Goal: Transaction & Acquisition: Subscribe to service/newsletter

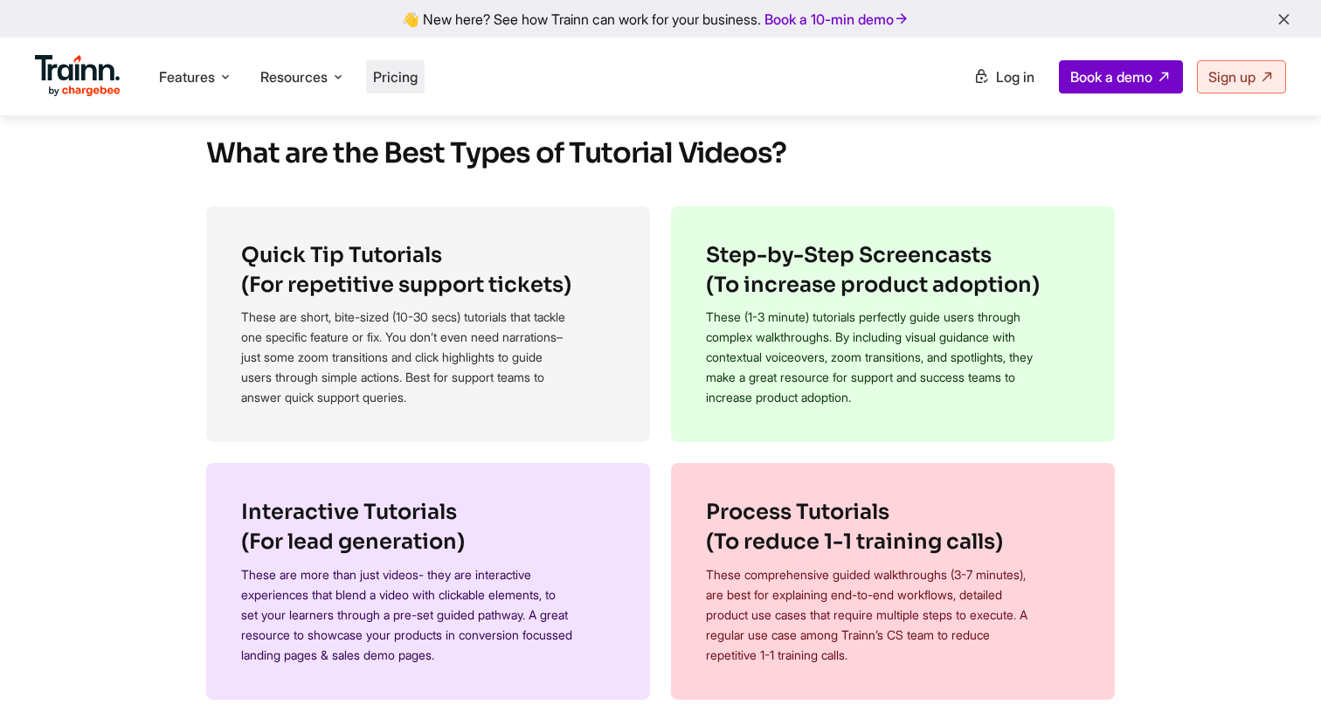
scroll to position [689, 0]
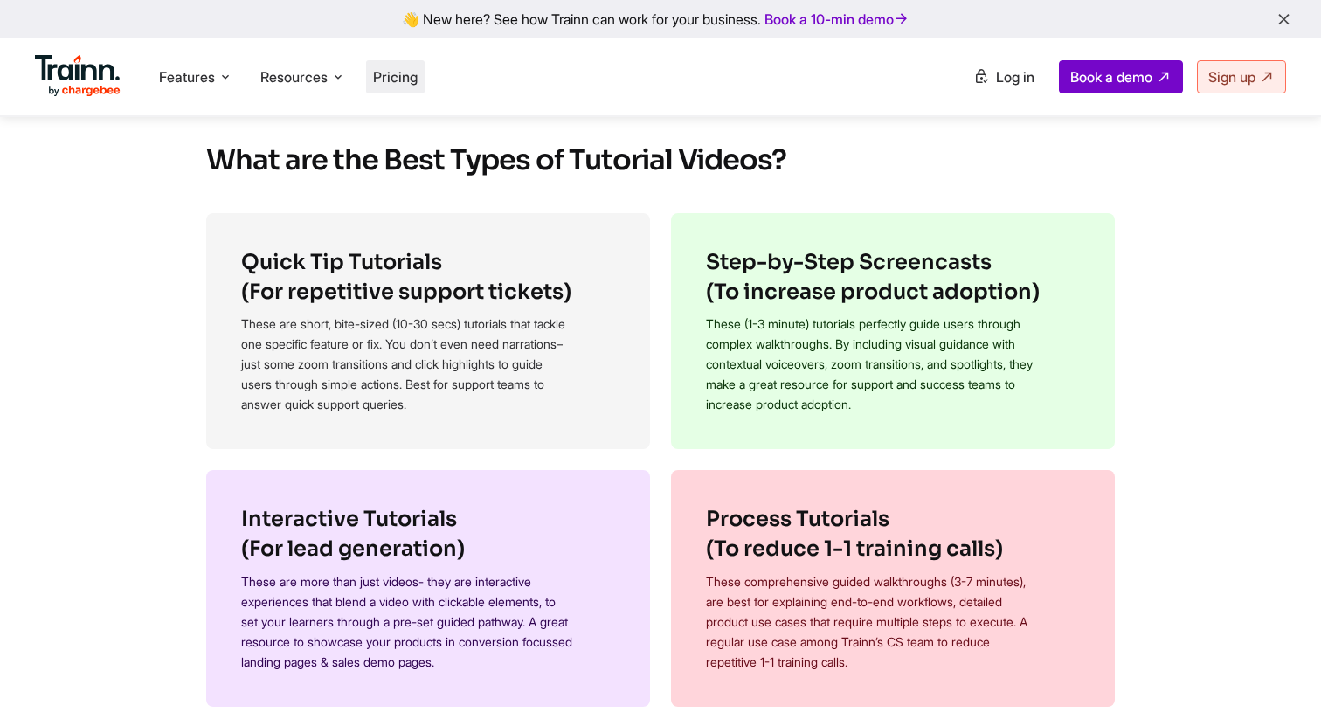
click at [412, 86] on li "Pricing" at bounding box center [395, 76] width 59 height 33
click at [401, 75] on span "Pricing" at bounding box center [395, 76] width 45 height 17
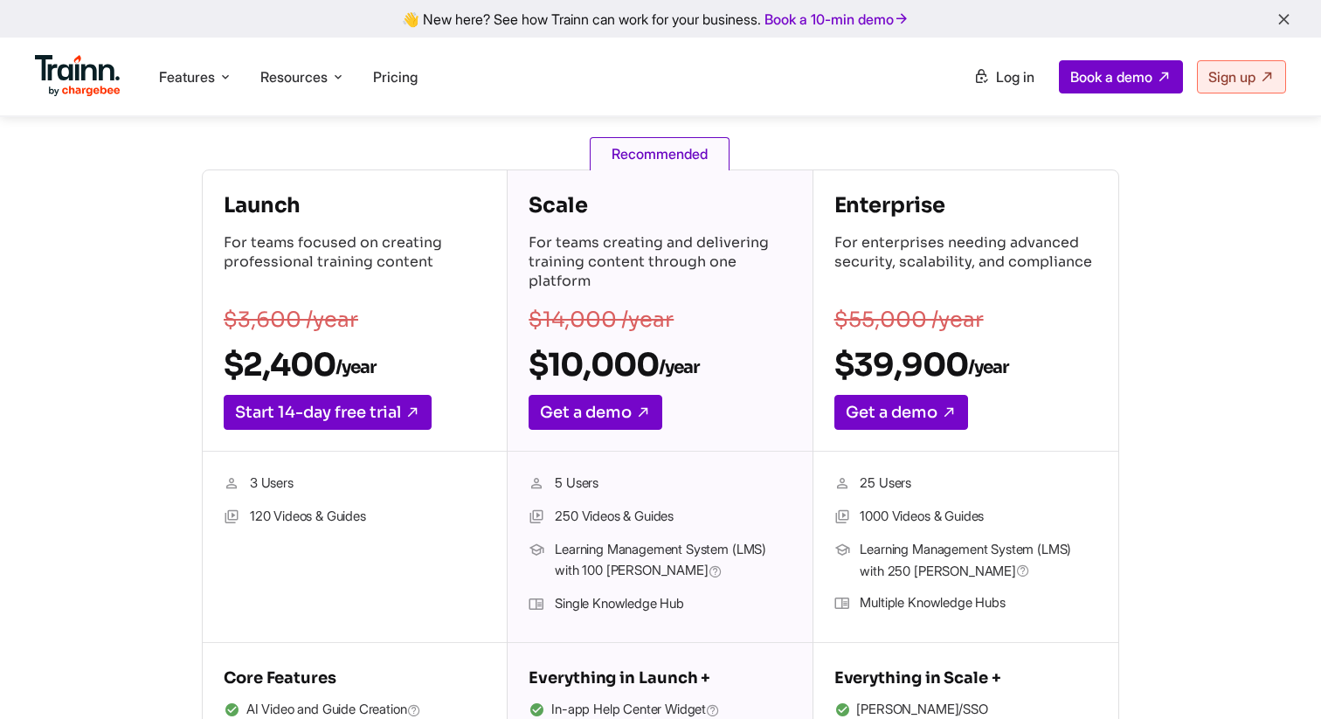
scroll to position [245, 0]
